Goal: Task Accomplishment & Management: Manage account settings

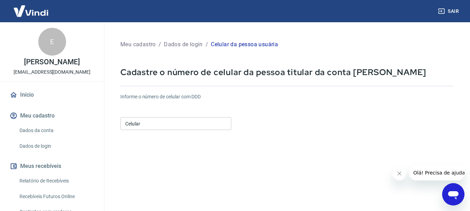
click at [164, 118] on input "Celular" at bounding box center [175, 123] width 111 height 13
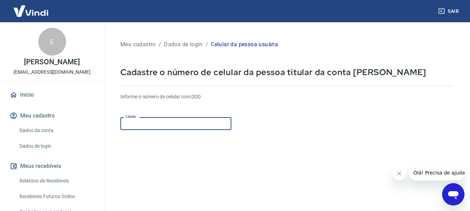
type input "(31) 99872-0123"
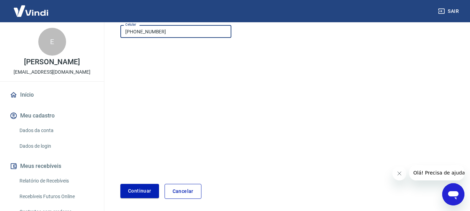
scroll to position [118, 0]
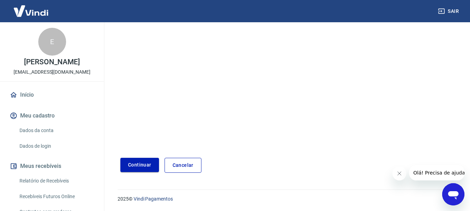
click at [140, 164] on button "Continuar" at bounding box center [139, 165] width 39 height 14
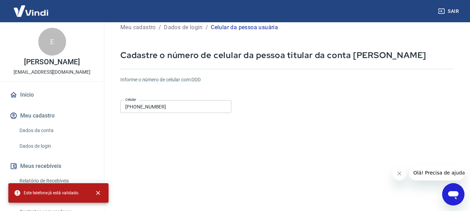
scroll to position [14, 0]
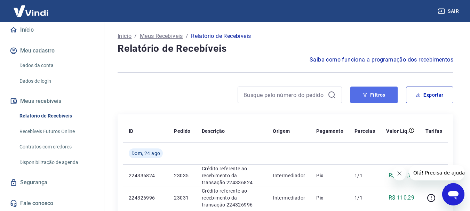
click at [369, 92] on button "Filtros" at bounding box center [373, 95] width 47 height 17
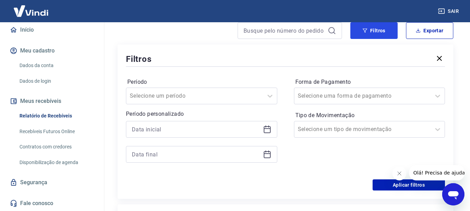
scroll to position [70, 0]
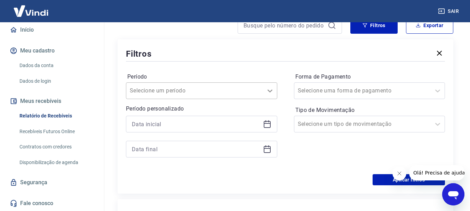
click at [266, 93] on div at bounding box center [270, 91] width 14 height 14
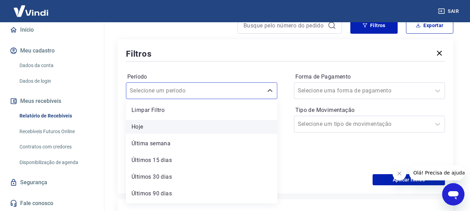
click at [173, 123] on div "Hoje" at bounding box center [201, 127] width 151 height 14
click at [141, 127] on input at bounding box center [196, 124] width 128 height 10
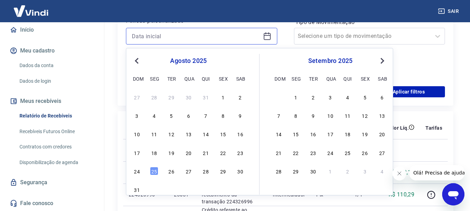
scroll to position [174, 0]
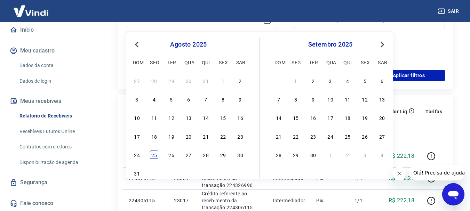
click at [153, 154] on div "25" at bounding box center [154, 155] width 8 height 8
click at [153, 154] on p "224336824" at bounding box center [146, 156] width 34 height 7
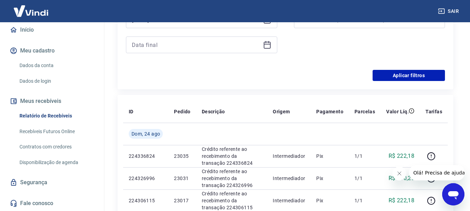
type input "[DATE]"
click at [429, 78] on button "Aplicar filtros" at bounding box center [409, 75] width 72 height 11
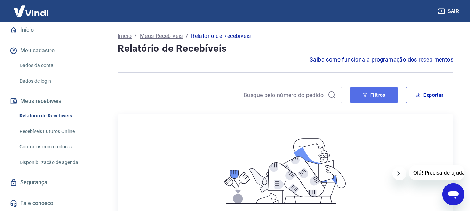
click at [381, 95] on button "Filtros" at bounding box center [373, 95] width 47 height 17
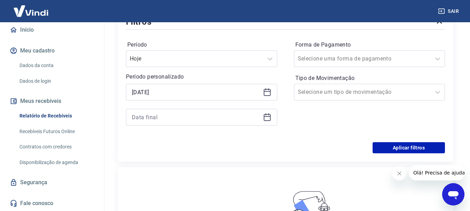
scroll to position [104, 0]
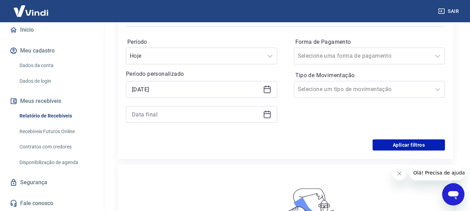
click at [266, 90] on icon at bounding box center [267, 89] width 8 height 8
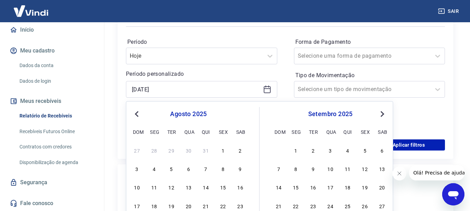
click at [266, 90] on icon at bounding box center [267, 89] width 8 height 8
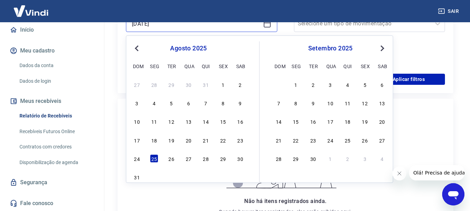
scroll to position [209, 0]
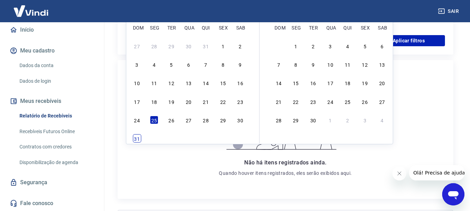
click at [138, 140] on div "31" at bounding box center [137, 138] width 8 height 8
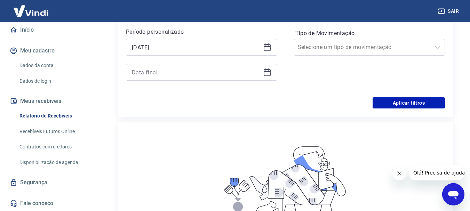
scroll to position [70, 0]
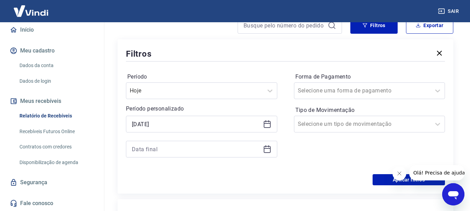
click at [263, 124] on div "[DATE]" at bounding box center [201, 124] width 151 height 17
click at [266, 123] on icon at bounding box center [267, 124] width 8 height 8
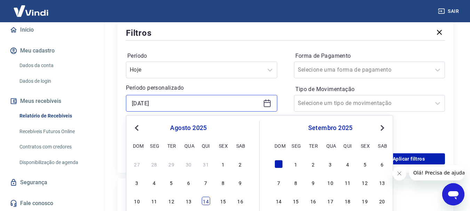
scroll to position [139, 0]
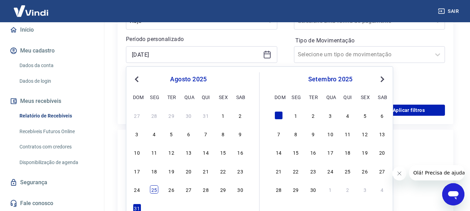
click at [155, 189] on div "25" at bounding box center [154, 189] width 8 height 8
type input "[DATE]"
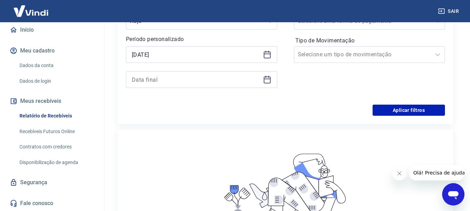
click at [269, 80] on icon at bounding box center [267, 80] width 8 height 8
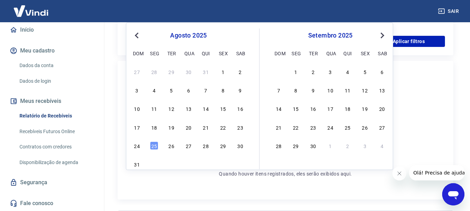
scroll to position [209, 0]
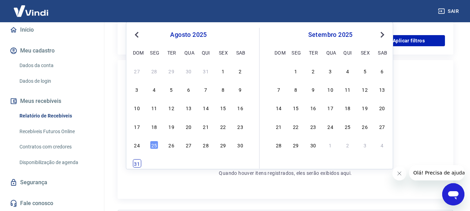
click at [140, 164] on div "31" at bounding box center [137, 163] width 8 height 8
type input "[DATE]"
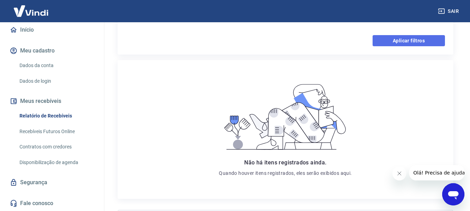
click at [417, 36] on button "Aplicar filtros" at bounding box center [409, 40] width 72 height 11
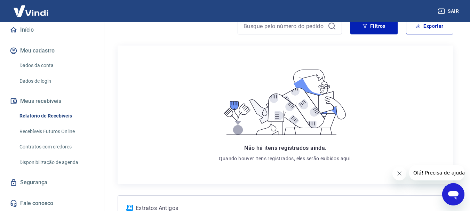
scroll to position [70, 0]
click at [67, 133] on link "Recebíveis Futuros Online" at bounding box center [56, 132] width 79 height 14
click at [47, 16] on img at bounding box center [30, 10] width 45 height 21
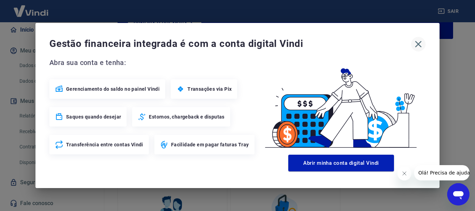
click at [415, 41] on icon "button" at bounding box center [418, 44] width 11 height 11
